Goal: Check status: Check status

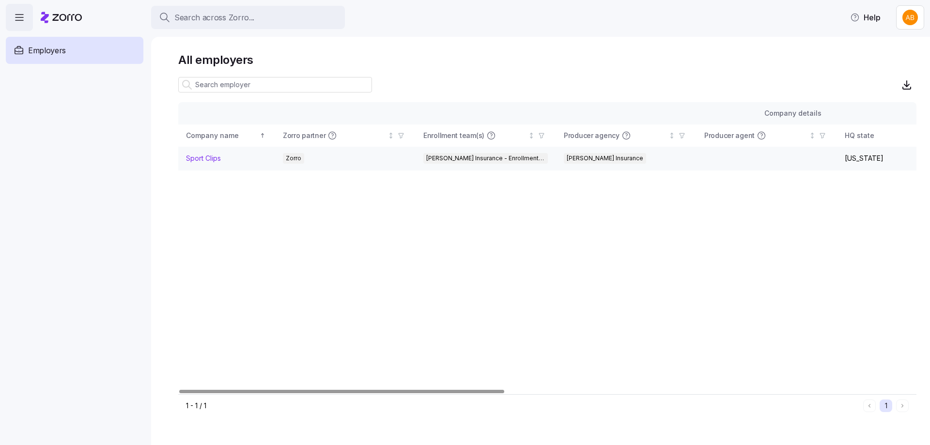
click at [198, 158] on link "Sport Clips" at bounding box center [203, 159] width 35 height 10
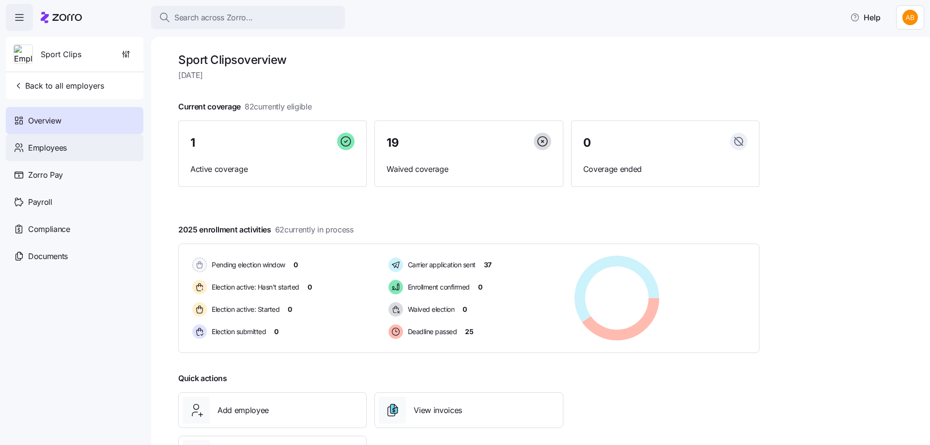
click at [55, 151] on span "Employees" at bounding box center [47, 148] width 39 height 12
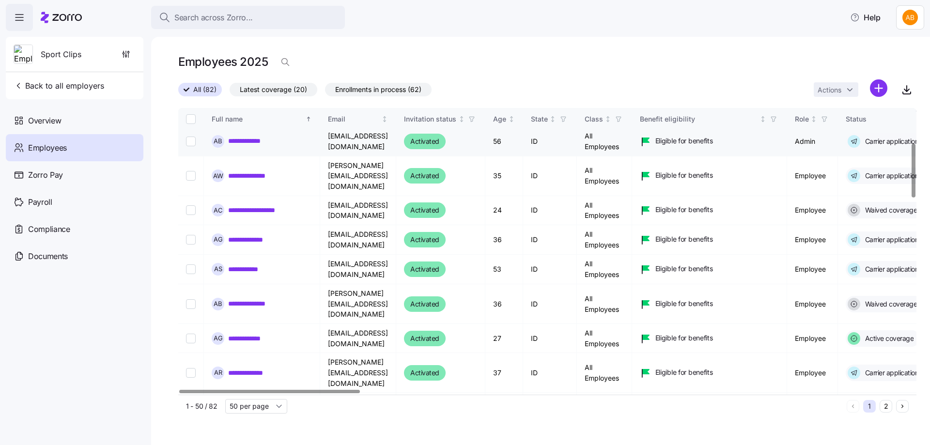
scroll to position [194, 0]
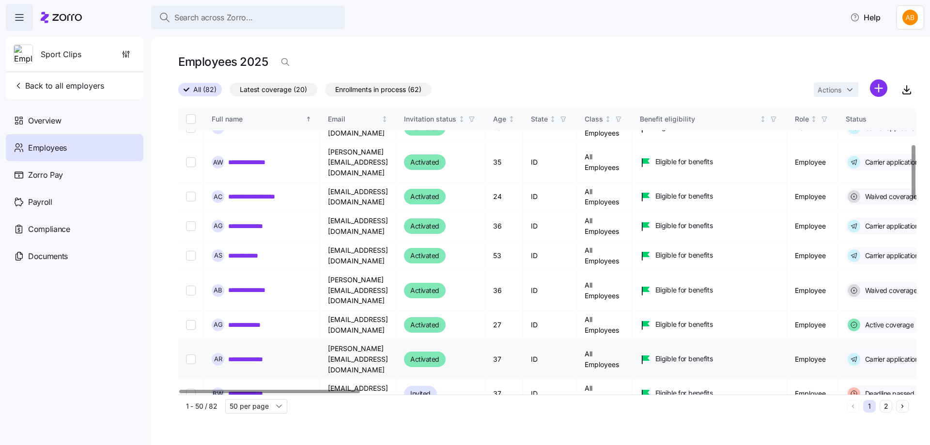
click at [262, 354] on link "**********" at bounding box center [252, 359] width 48 height 10
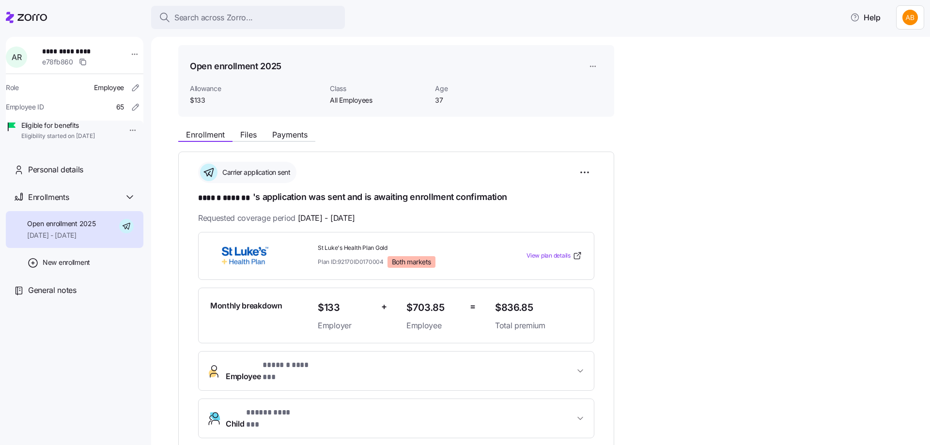
scroll to position [48, 0]
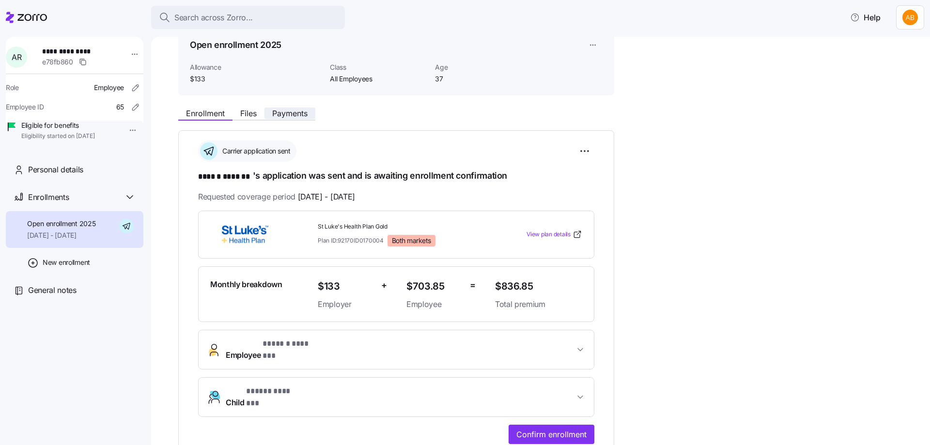
click at [294, 115] on span "Payments" at bounding box center [289, 113] width 35 height 8
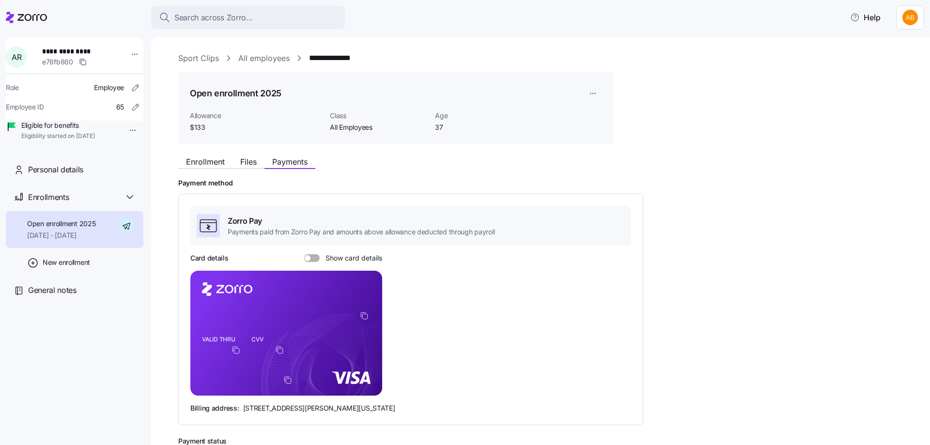
drag, startPoint x: 316, startPoint y: 257, endPoint x: 339, endPoint y: 267, distance: 25.4
click at [315, 257] on span at bounding box center [315, 258] width 10 height 8
click at [304, 254] on input "Show card details" at bounding box center [304, 254] width 0 height 0
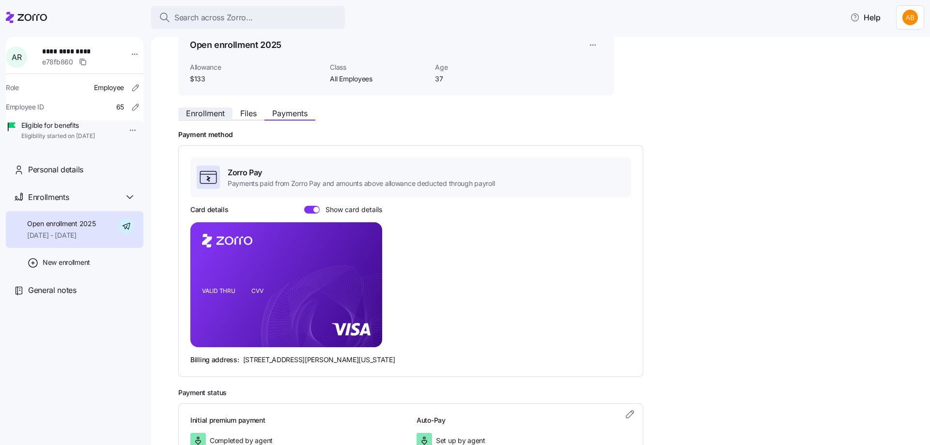
click at [207, 109] on span "Enrollment" at bounding box center [205, 113] width 39 height 8
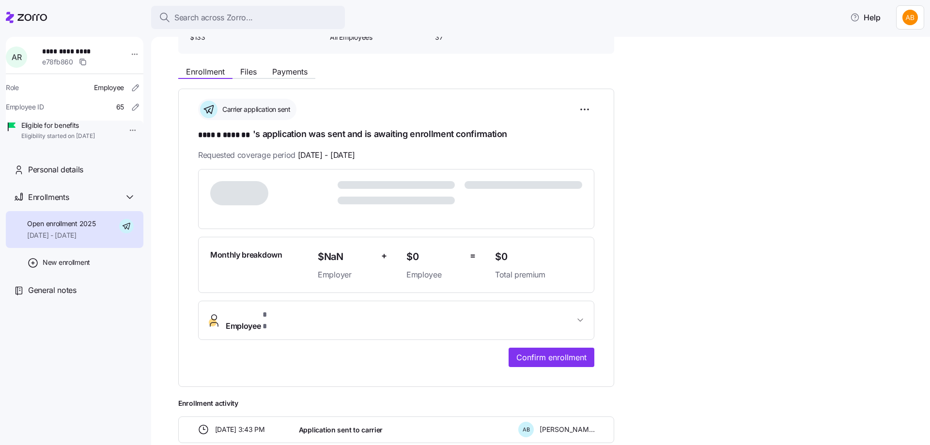
scroll to position [97, 0]
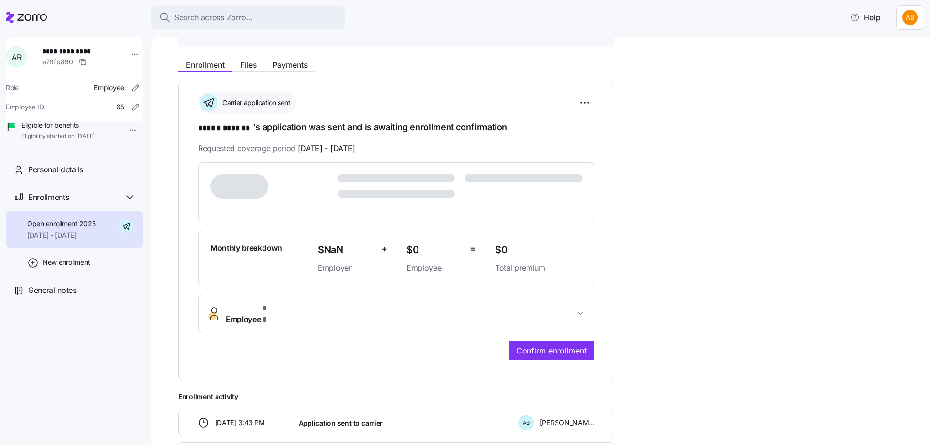
click at [290, 312] on span "Employee * *" at bounding box center [400, 313] width 349 height 23
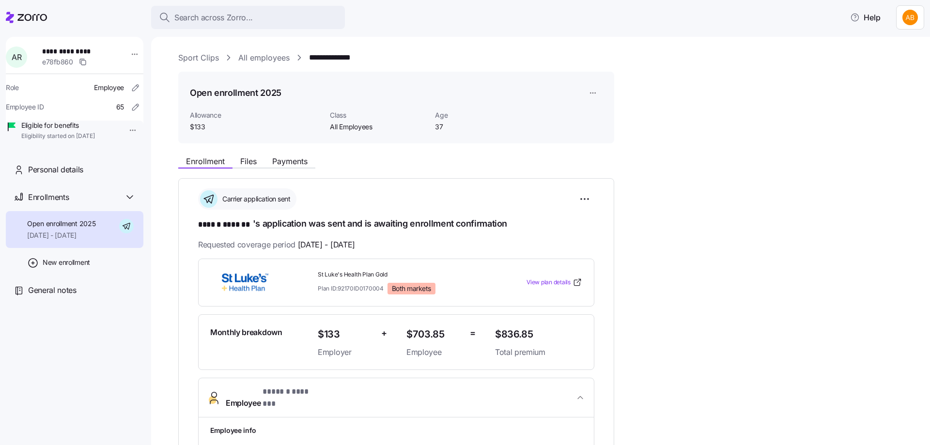
scroll to position [0, 0]
click at [295, 161] on span "Payments" at bounding box center [289, 162] width 35 height 8
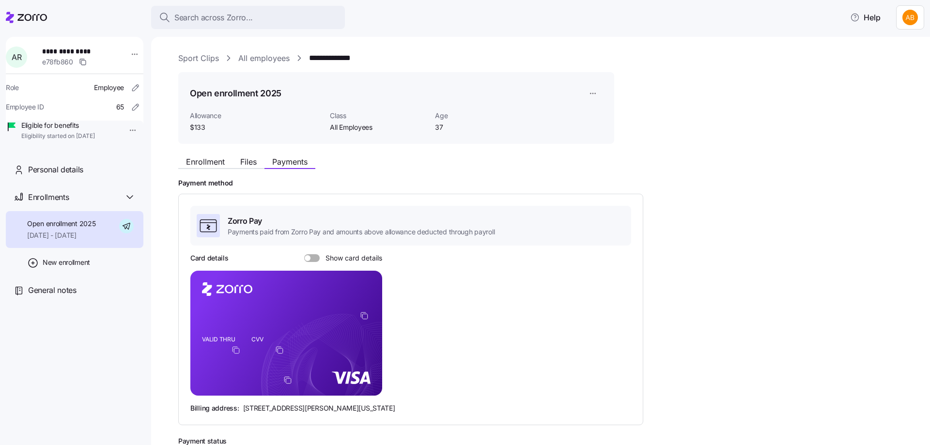
click at [309, 260] on div at bounding box center [311, 258] width 15 height 8
click at [304, 254] on input "Show card details" at bounding box center [304, 254] width 0 height 0
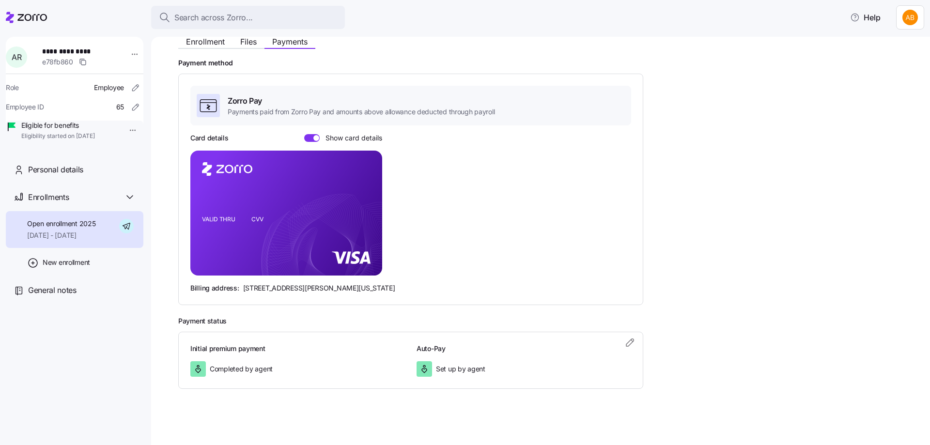
scroll to position [122, 0]
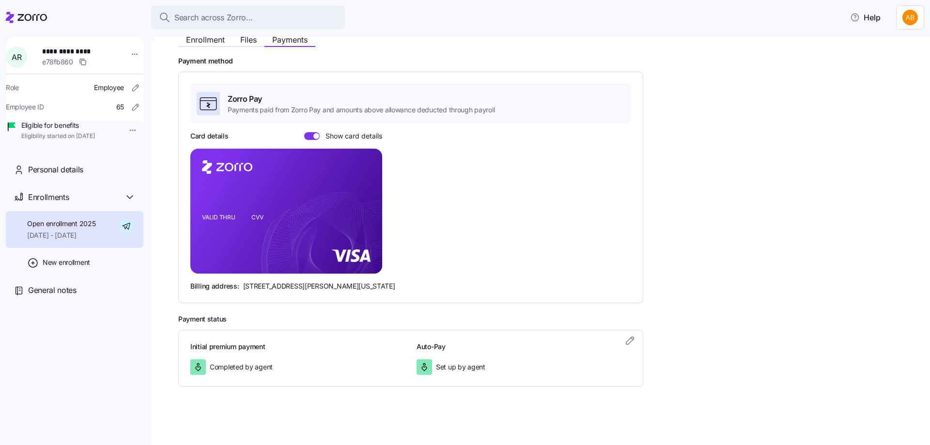
drag, startPoint x: 202, startPoint y: 44, endPoint x: 215, endPoint y: 61, distance: 21.4
click at [202, 44] on span "Enrollment" at bounding box center [205, 40] width 39 height 8
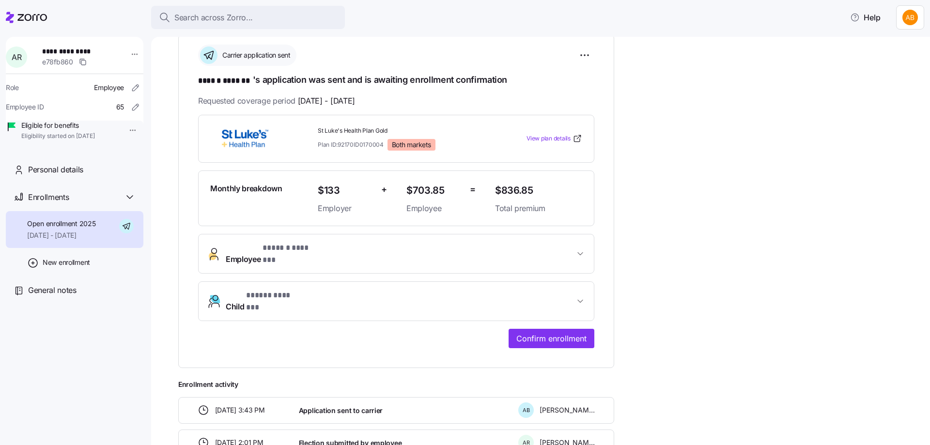
scroll to position [145, 0]
click at [323, 245] on span "Employee * ****** ******* *" at bounding box center [400, 252] width 349 height 23
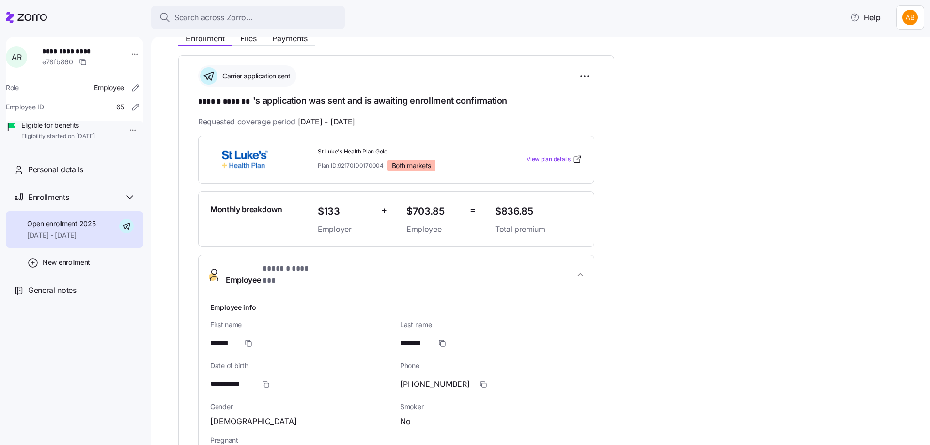
scroll to position [0, 0]
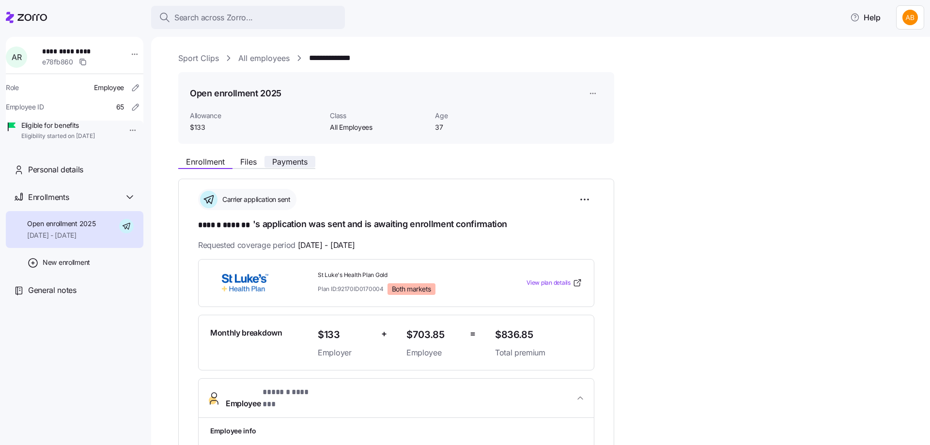
click at [289, 161] on span "Payments" at bounding box center [289, 162] width 35 height 8
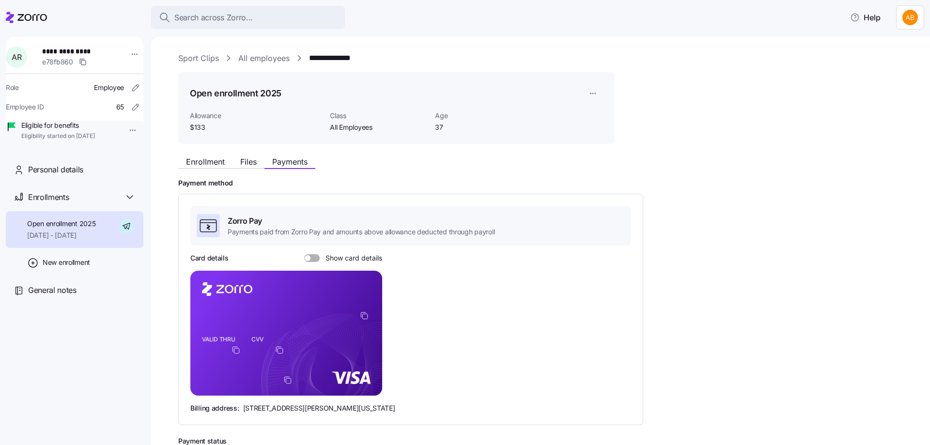
drag, startPoint x: 316, startPoint y: 260, endPoint x: 344, endPoint y: 267, distance: 29.5
click at [316, 260] on span at bounding box center [315, 258] width 10 height 8
click at [304, 254] on input "Show card details" at bounding box center [304, 254] width 0 height 0
click at [212, 161] on span "Enrollment" at bounding box center [205, 162] width 39 height 8
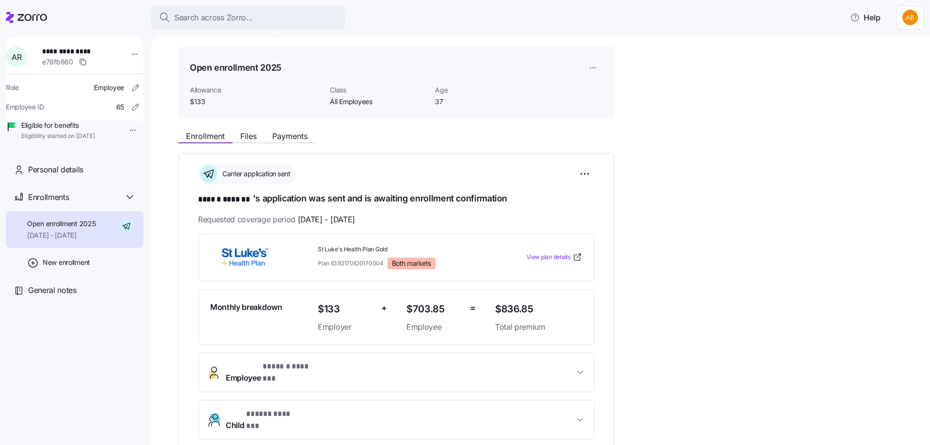
scroll to position [48, 0]
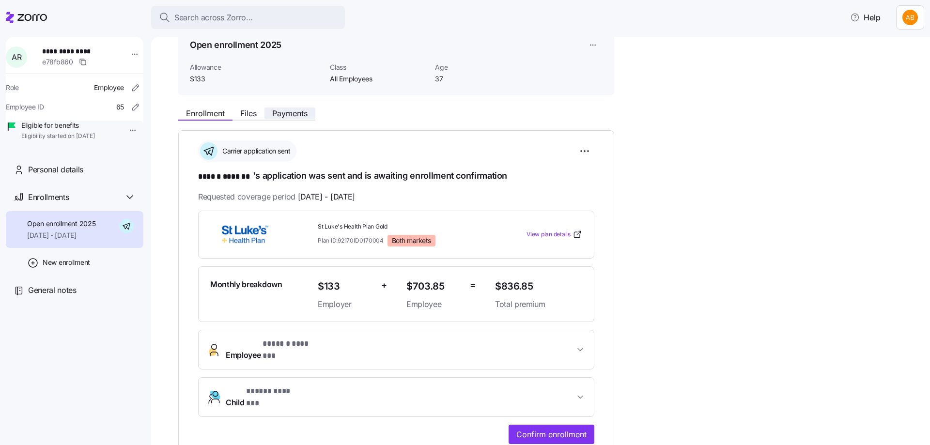
click at [290, 115] on span "Payments" at bounding box center [289, 113] width 35 height 8
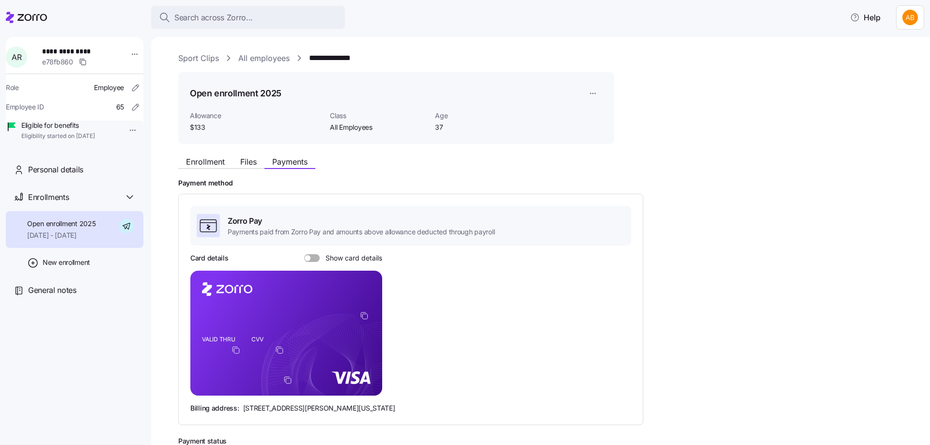
click at [318, 259] on span at bounding box center [315, 258] width 10 height 8
click at [304, 254] on input "Show card details" at bounding box center [304, 254] width 0 height 0
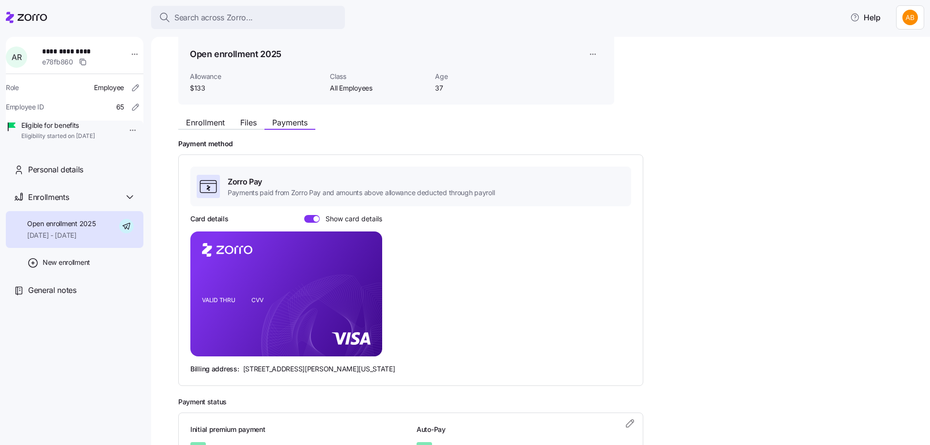
scroll to position [97, 0]
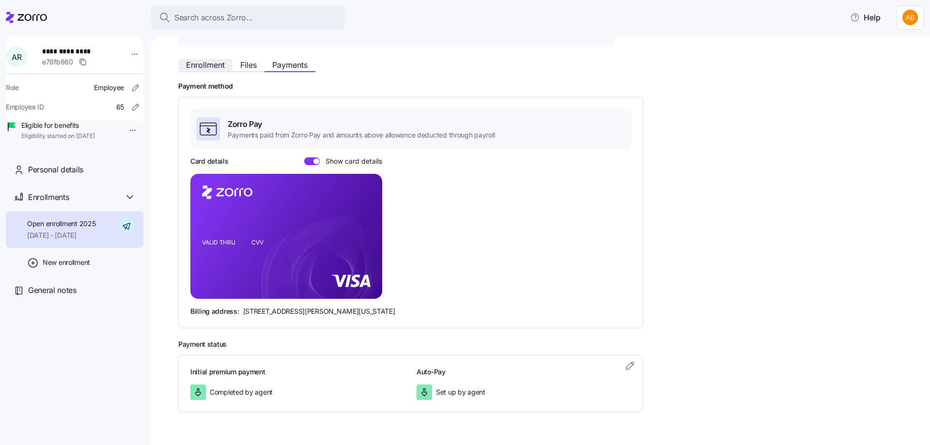
click at [213, 63] on span "Enrollment" at bounding box center [205, 65] width 39 height 8
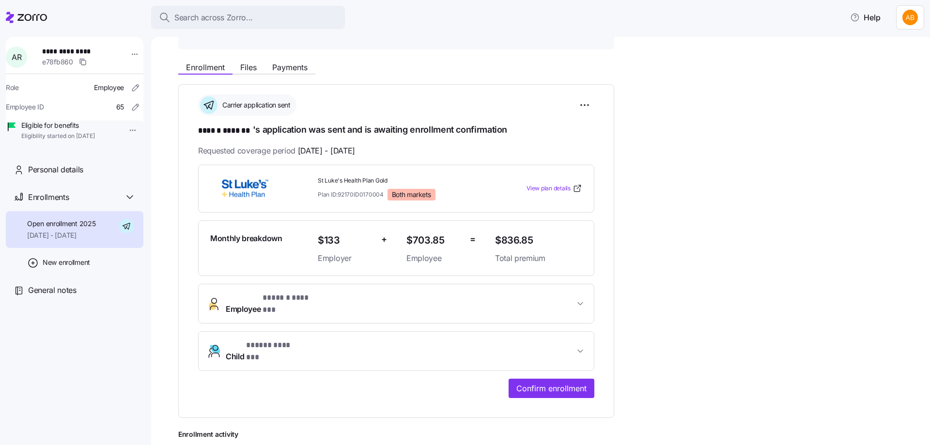
scroll to position [97, 0]
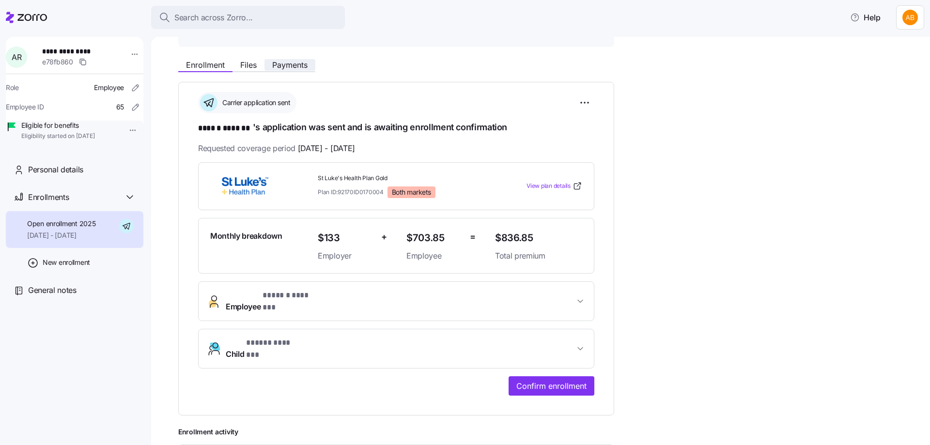
click at [292, 66] on span "Payments" at bounding box center [289, 65] width 35 height 8
